Goal: Information Seeking & Learning: Learn about a topic

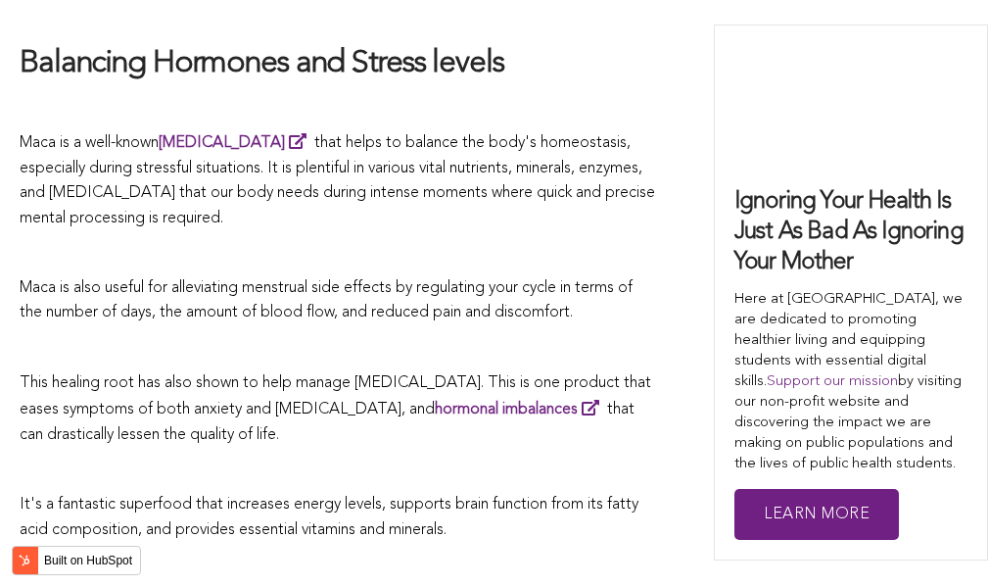
scroll to position [5993, 0]
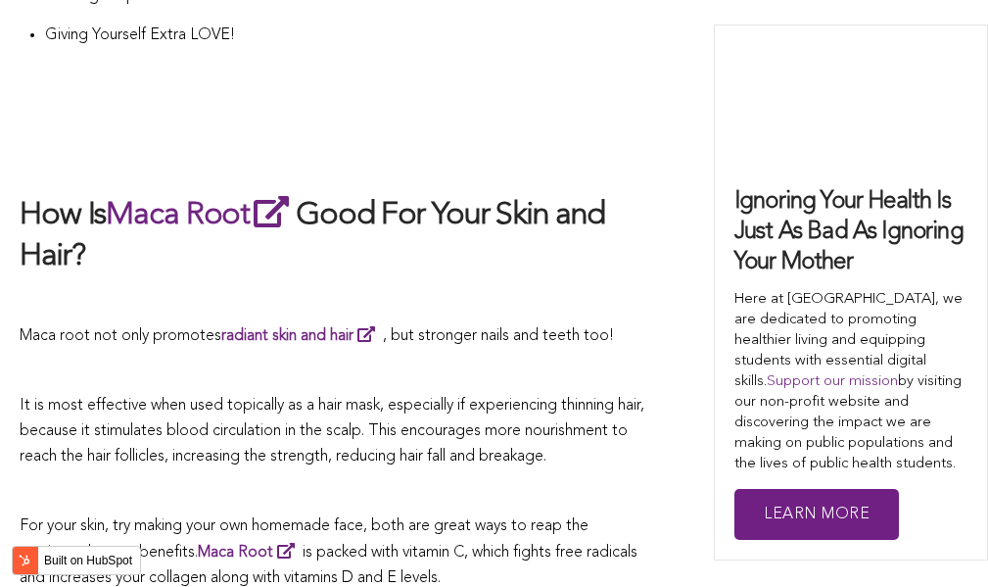
click at [465, 359] on p at bounding box center [338, 371] width 636 height 25
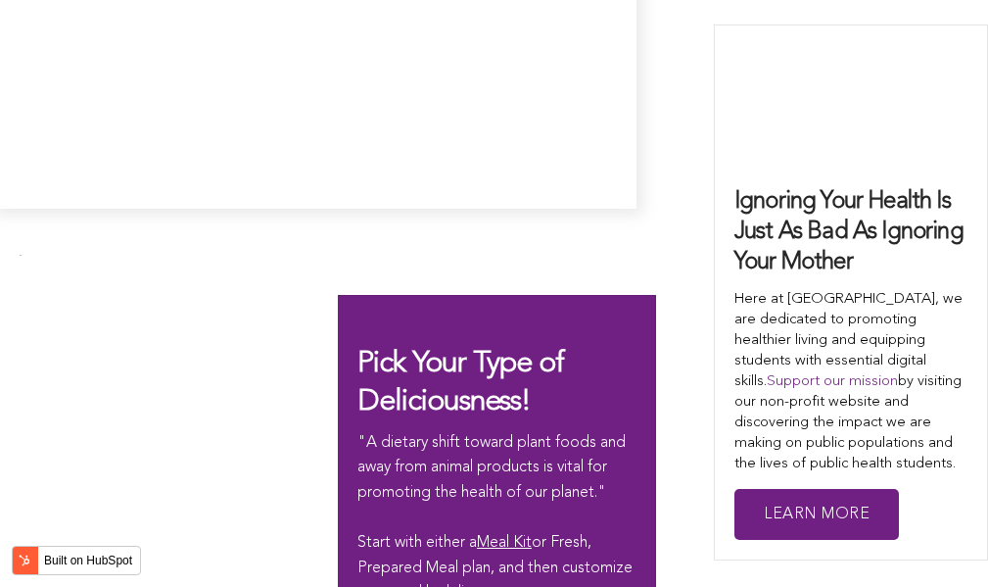
scroll to position [5787, 0]
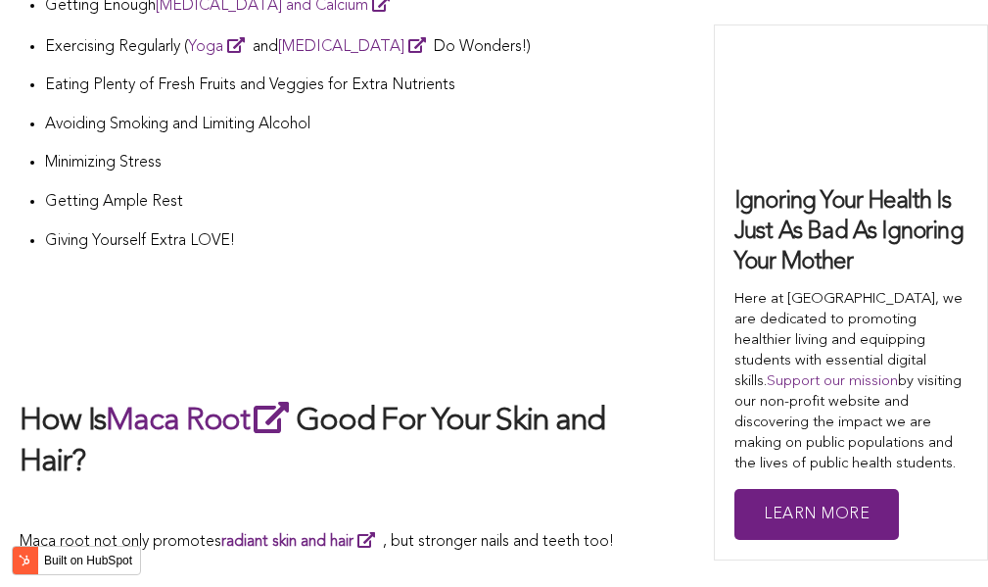
click at [626, 338] on h2 at bounding box center [338, 358] width 636 height 41
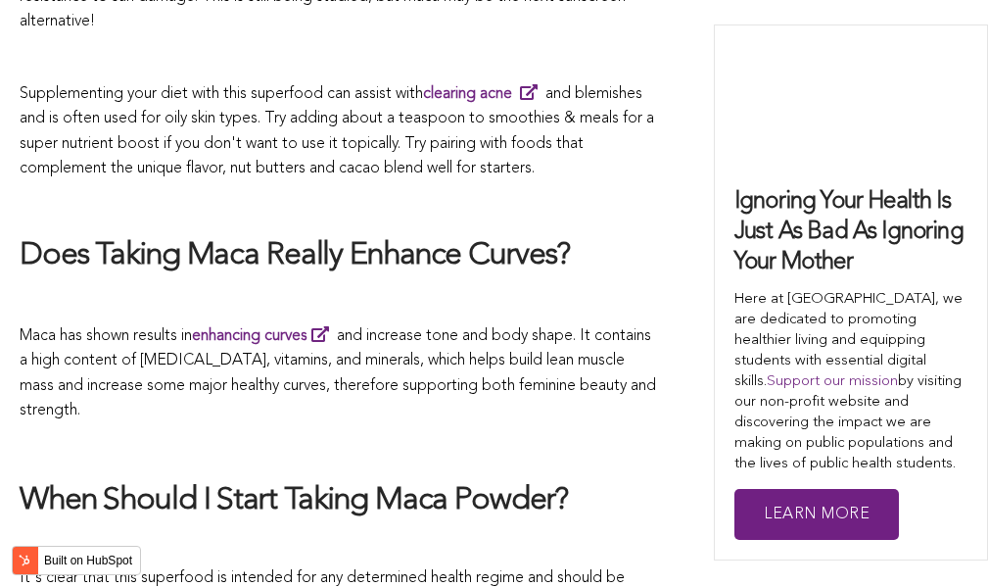
scroll to position [4456, 0]
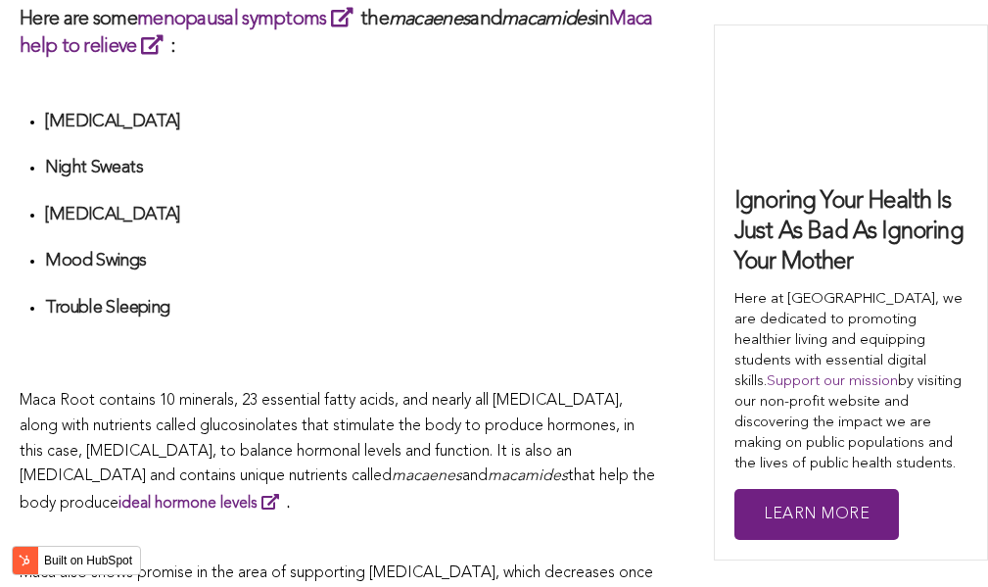
click at [436, 297] on h4 "Trouble Sleeping" at bounding box center [350, 308] width 611 height 23
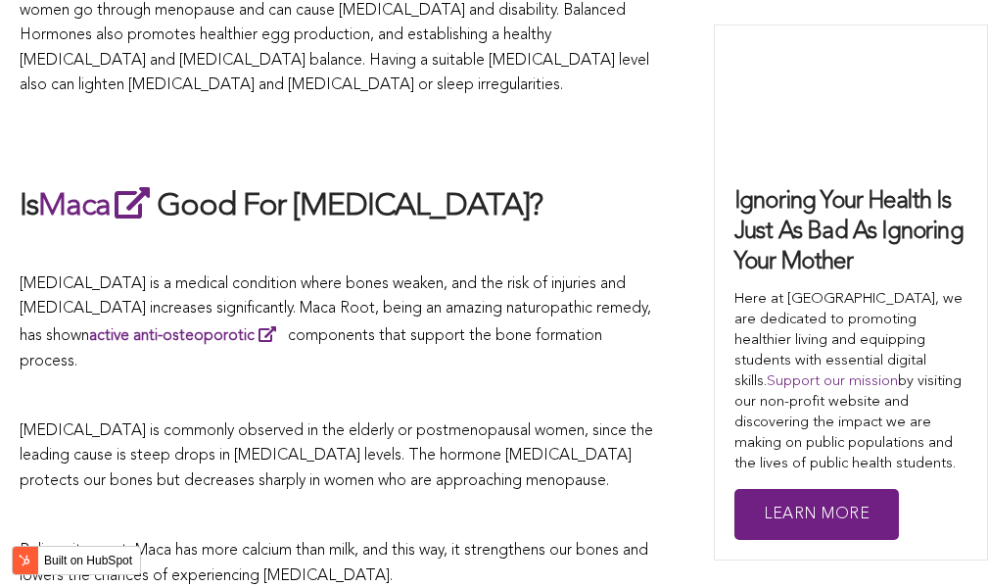
scroll to position [6032, 0]
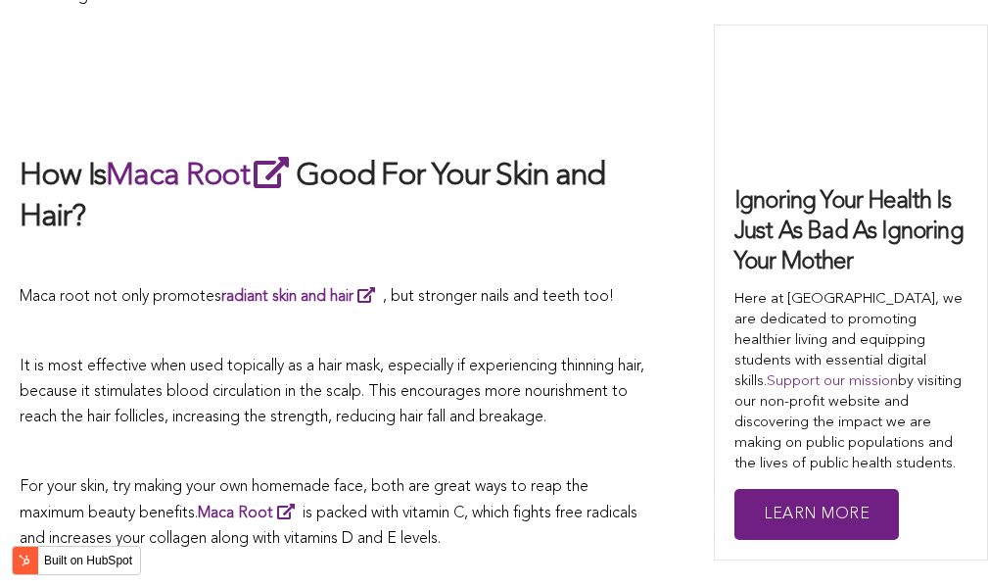
click at [456, 358] on span "It is most effective when used topically as a hair mask, especially if experien…" at bounding box center [332, 391] width 625 height 66
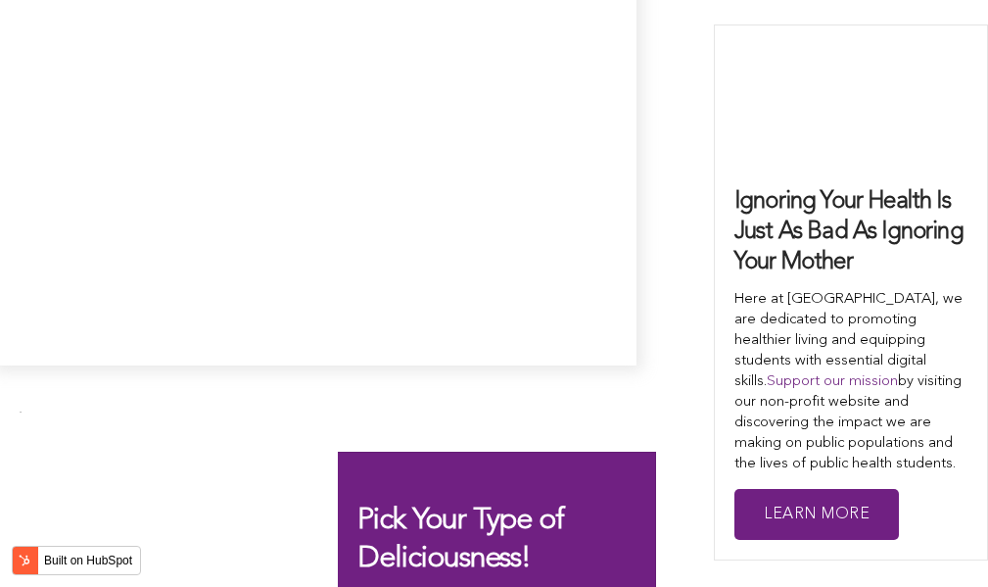
scroll to position [3000, 0]
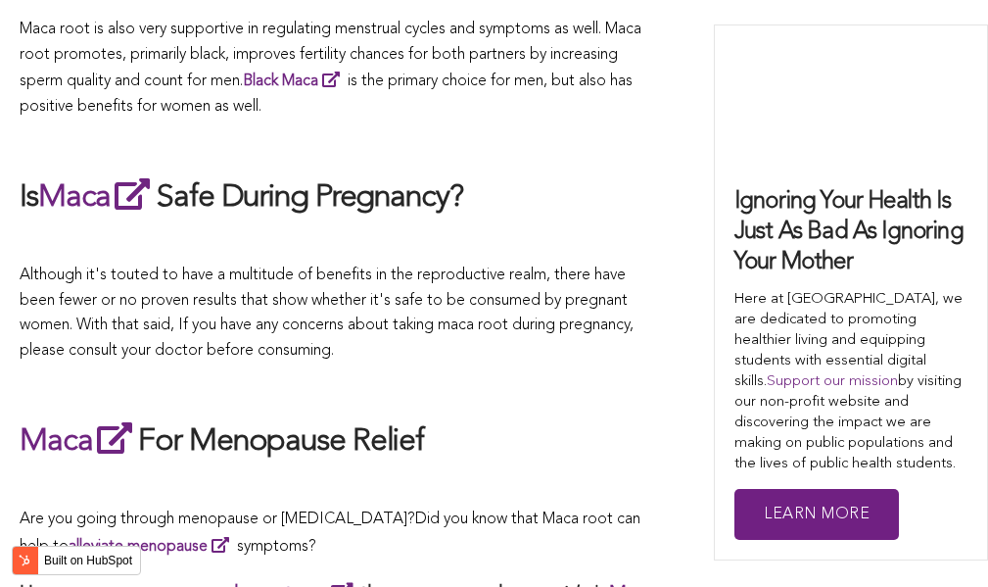
scroll to position [4864, 0]
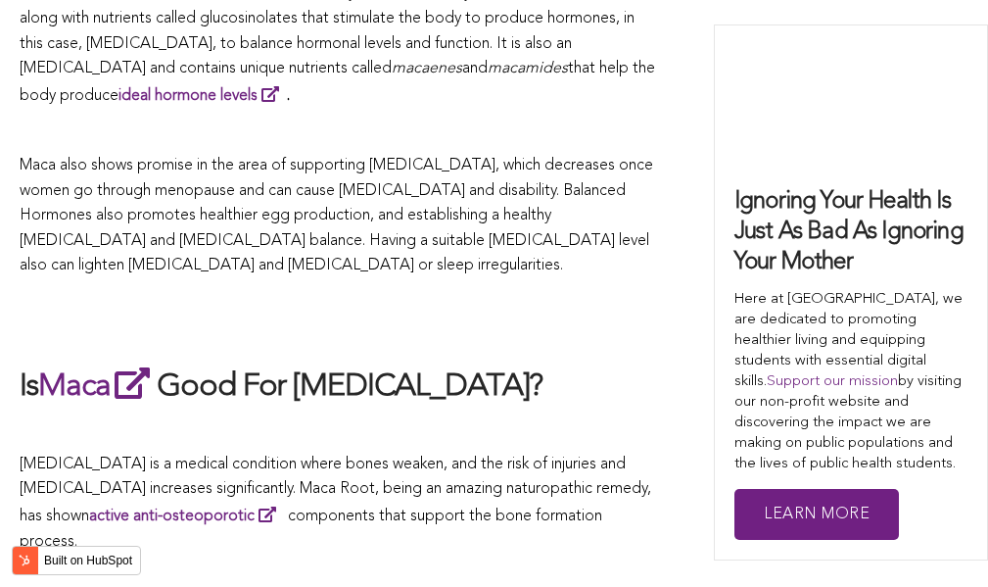
click at [414, 299] on h2 at bounding box center [338, 321] width 636 height 45
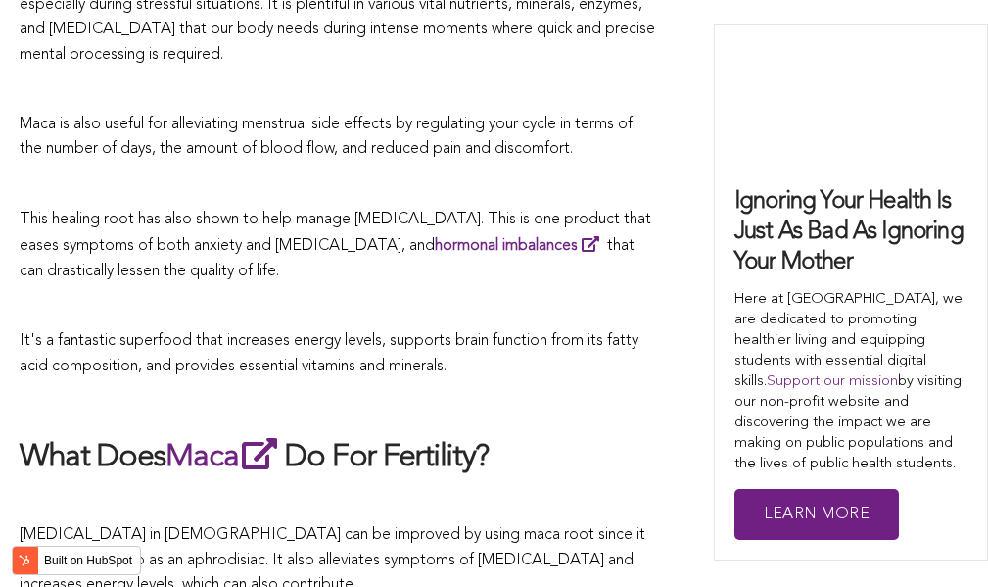
scroll to position [4803, 0]
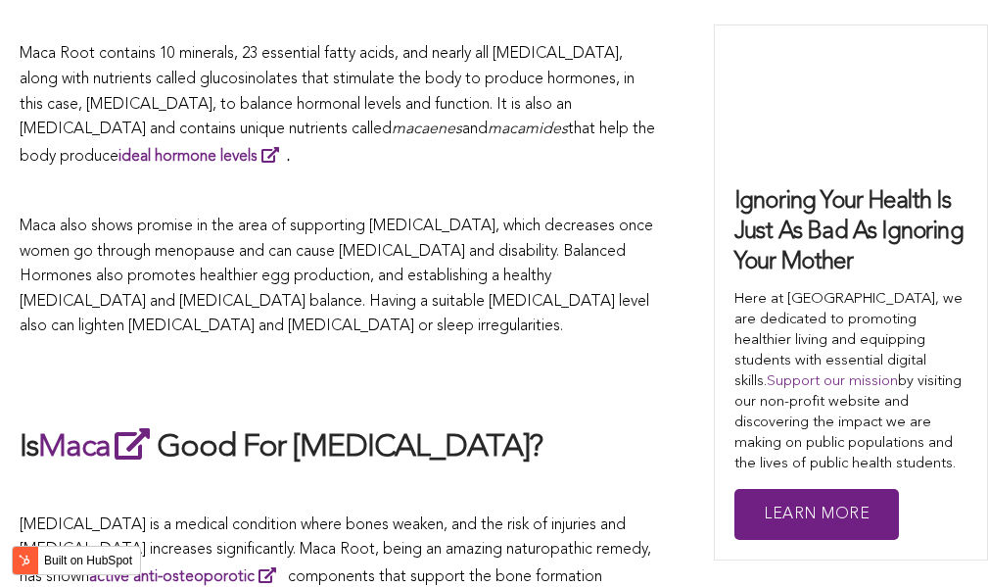
click at [313, 293] on p "Maca also shows promise in the area of supporting [MEDICAL_DATA], which decreas…" at bounding box center [338, 276] width 636 height 125
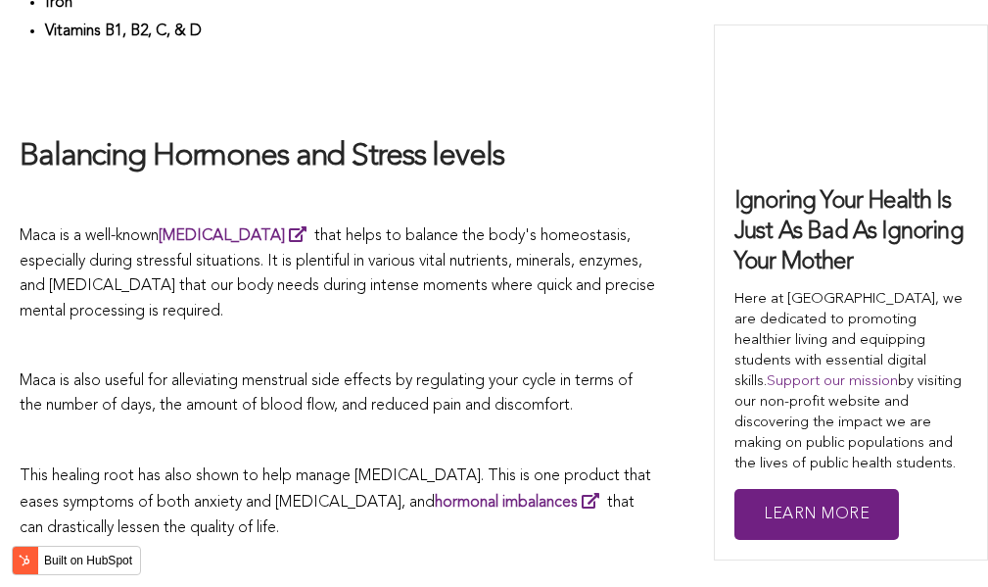
scroll to position [5206, 0]
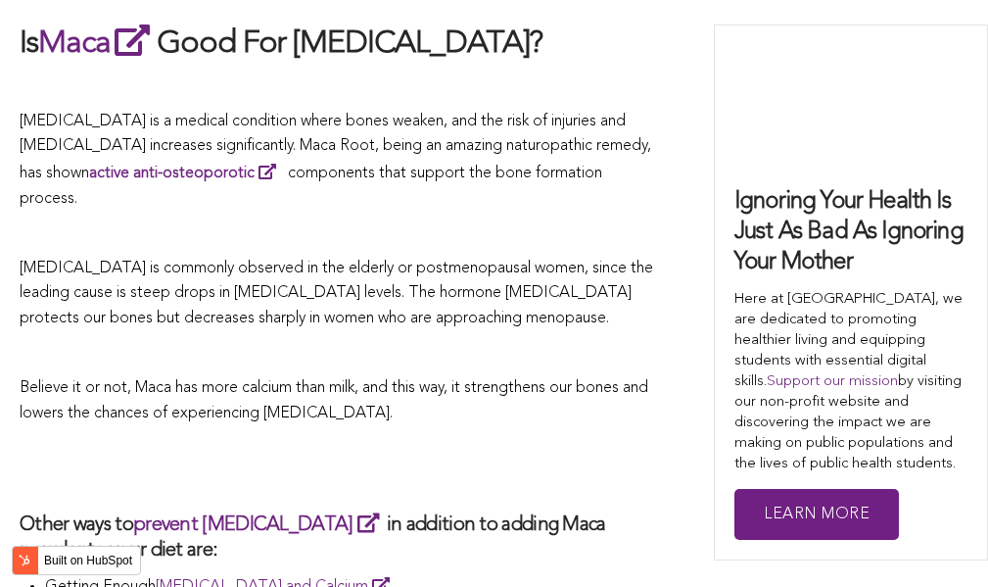
click at [494, 342] on p at bounding box center [338, 354] width 636 height 25
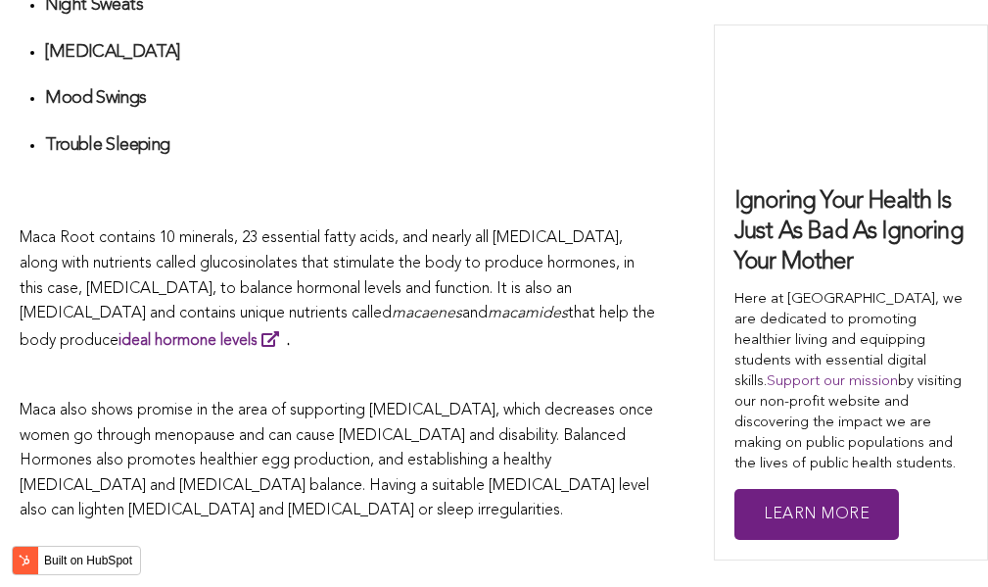
scroll to position [4521, 0]
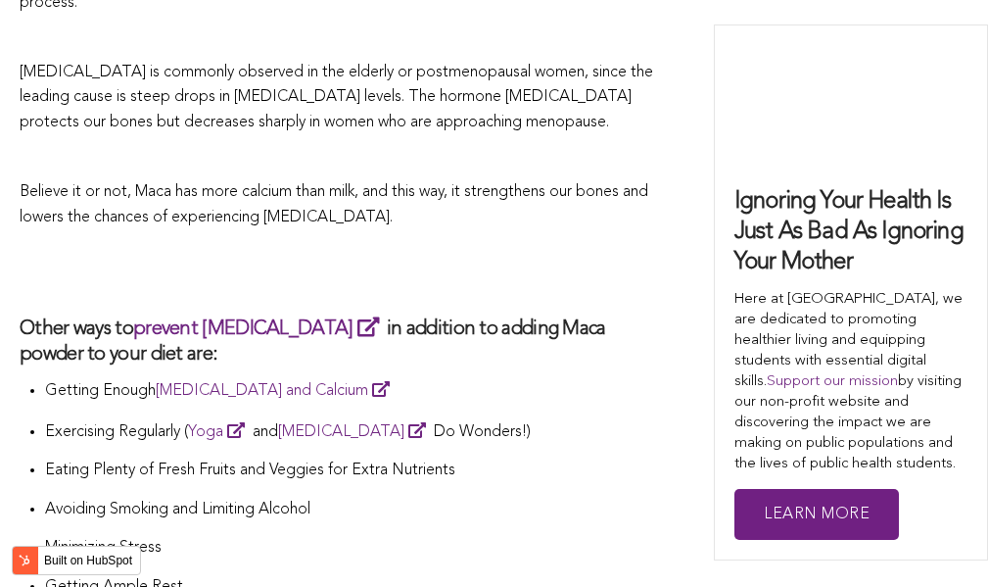
scroll to position [4626, 0]
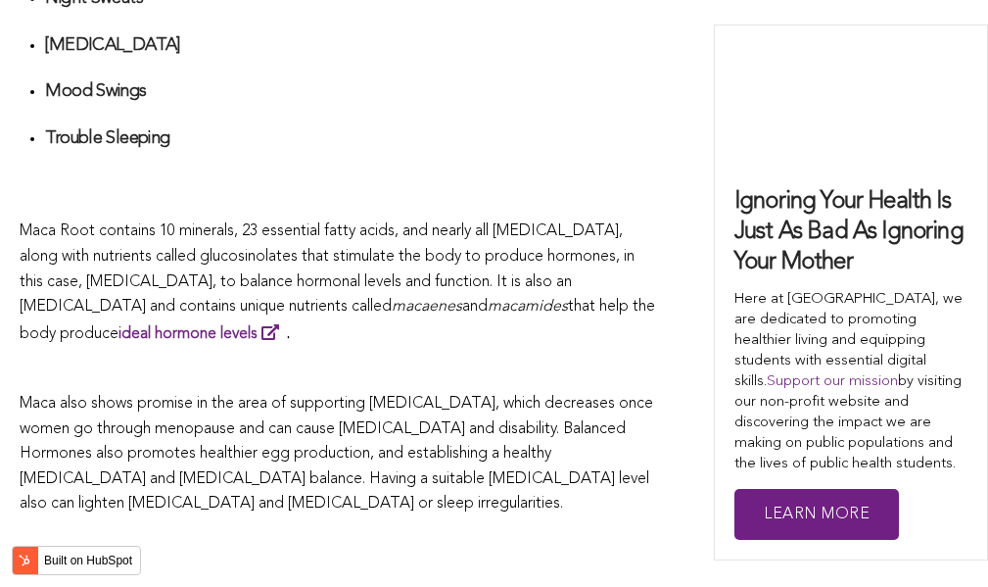
click at [445, 293] on p "Maca Root contains 10 minerals, 23 essential fatty acids, and nearly all [MEDIC…" at bounding box center [338, 282] width 636 height 127
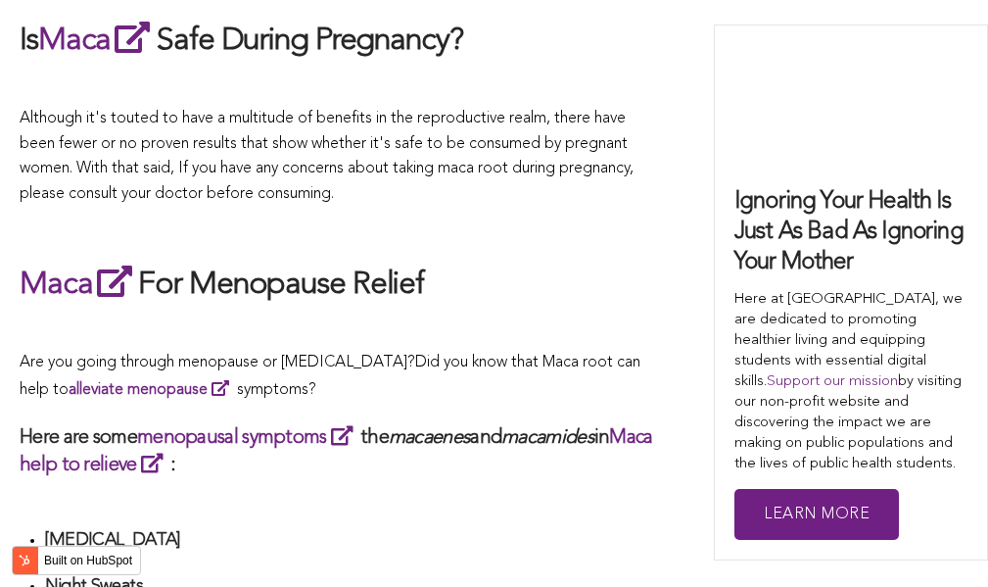
scroll to position [3940, 0]
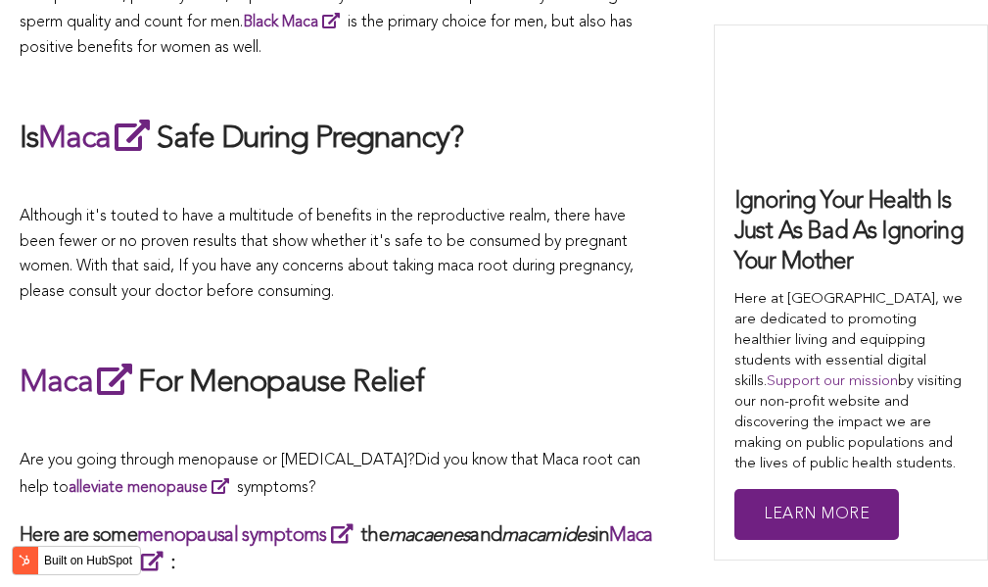
click at [588, 526] on em "macamides" at bounding box center [547, 536] width 93 height 20
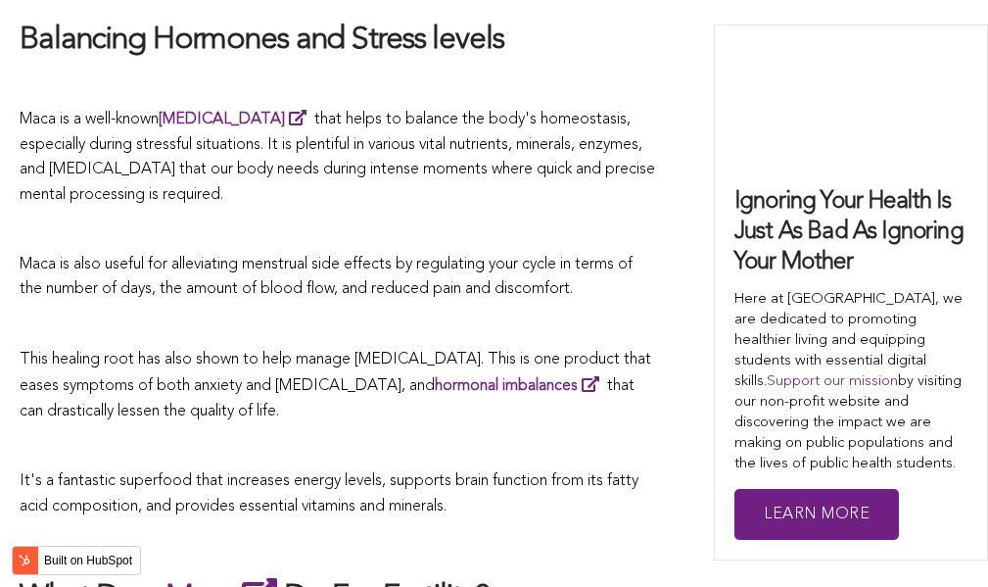
scroll to position [4396, 0]
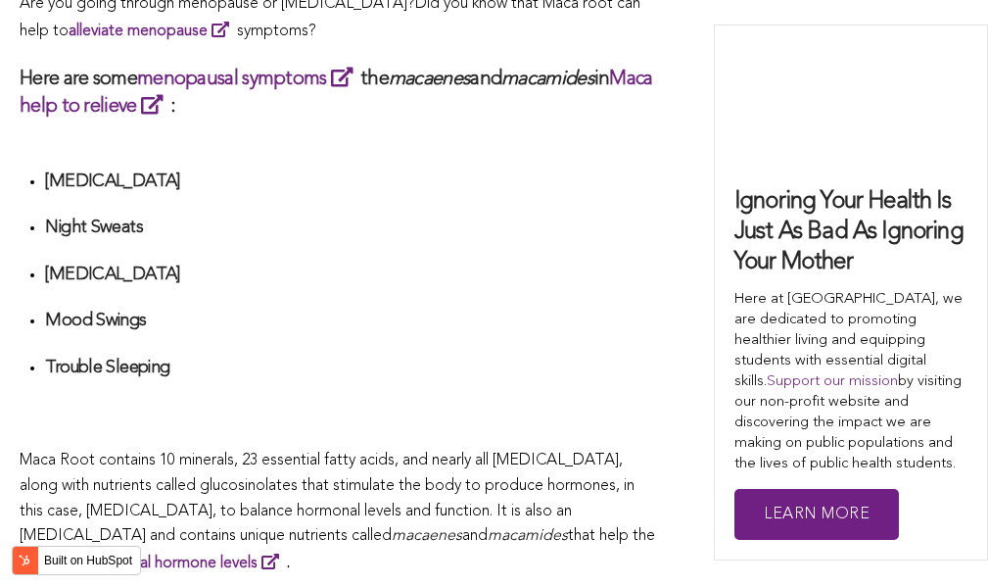
click at [545, 309] on h4 "Mood Swings" at bounding box center [350, 320] width 611 height 23
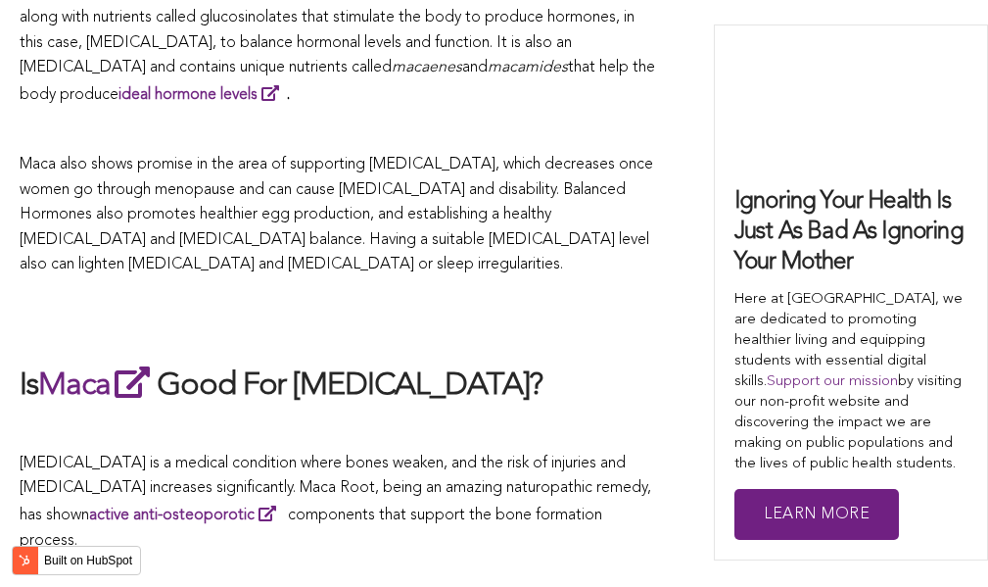
click at [528, 298] on h2 at bounding box center [338, 320] width 636 height 45
